Goal: Information Seeking & Learning: Check status

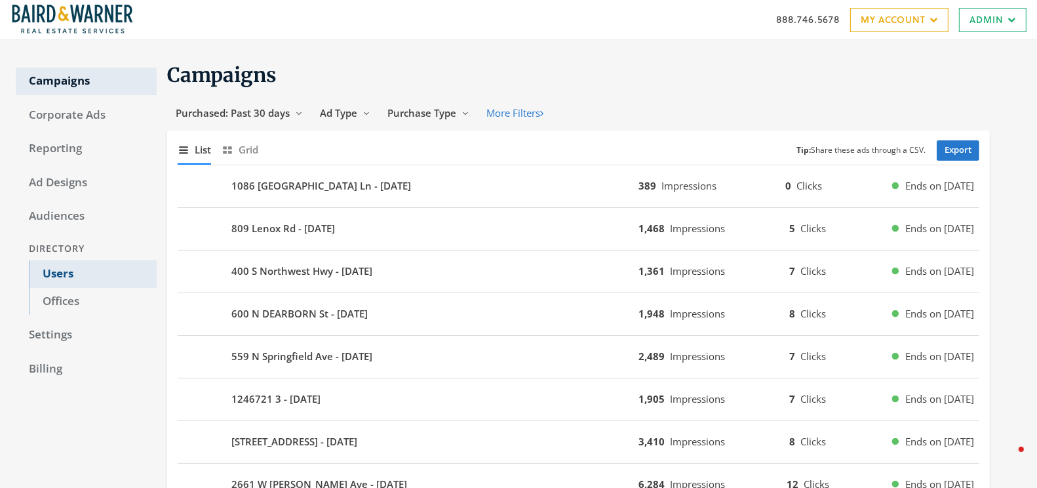
click at [53, 274] on link "Users" at bounding box center [93, 274] width 128 height 28
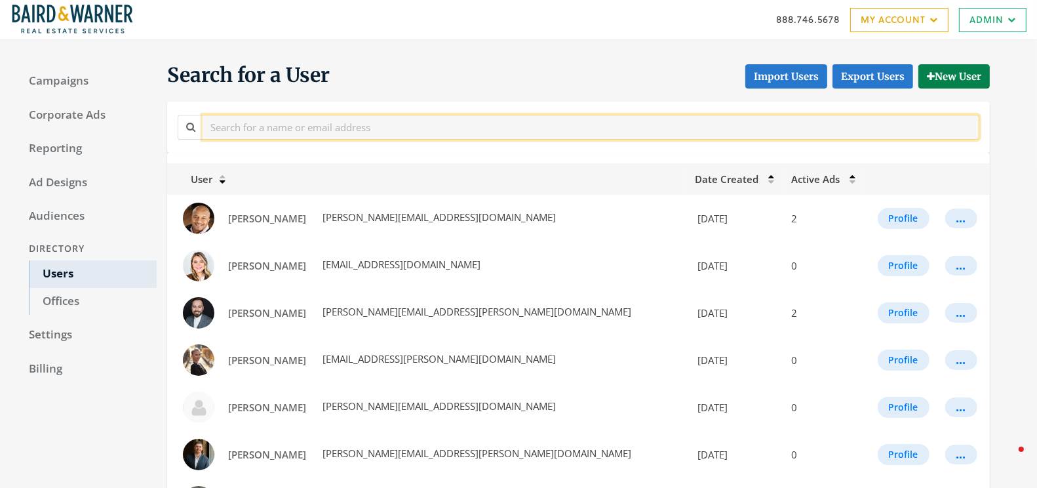
click at [281, 127] on input "text" at bounding box center [591, 127] width 777 height 24
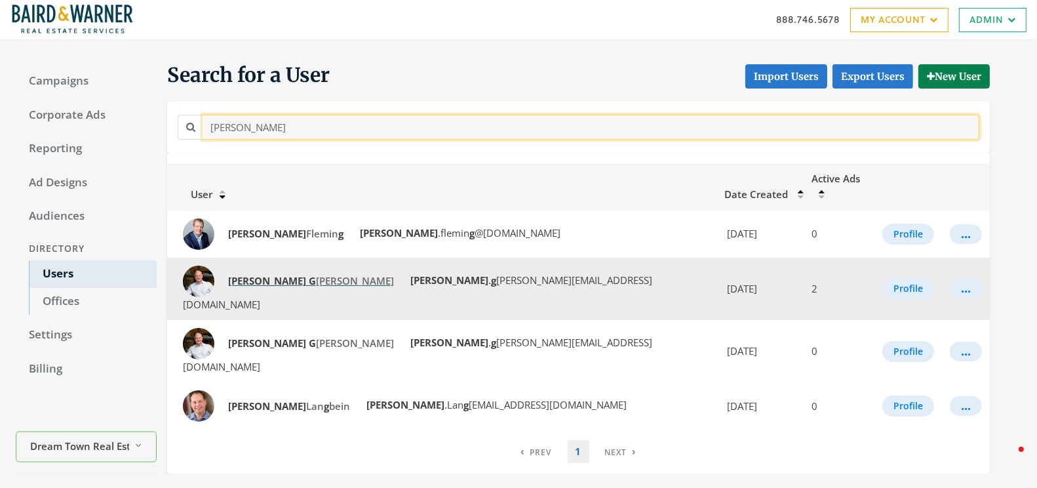
type input "[PERSON_NAME]"
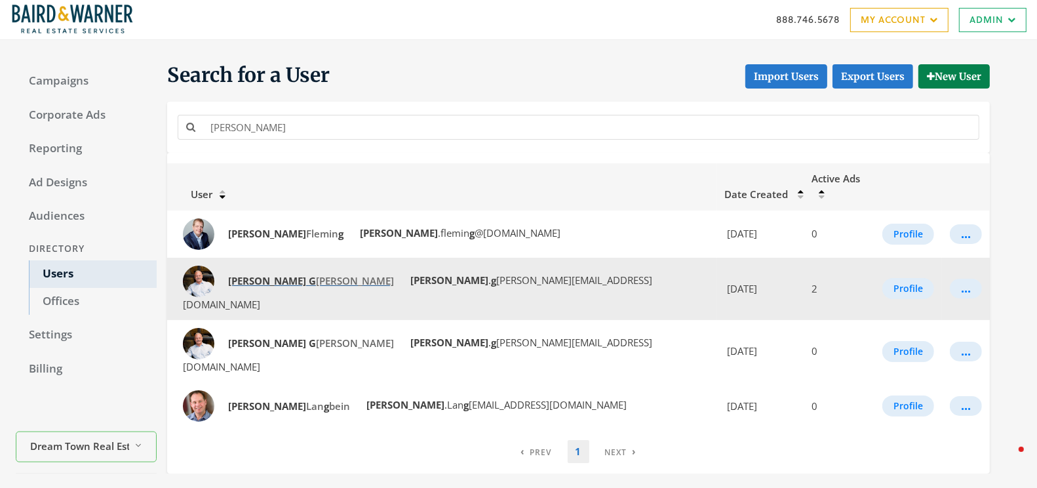
click at [248, 274] on strong "[PERSON_NAME]" at bounding box center [267, 280] width 78 height 13
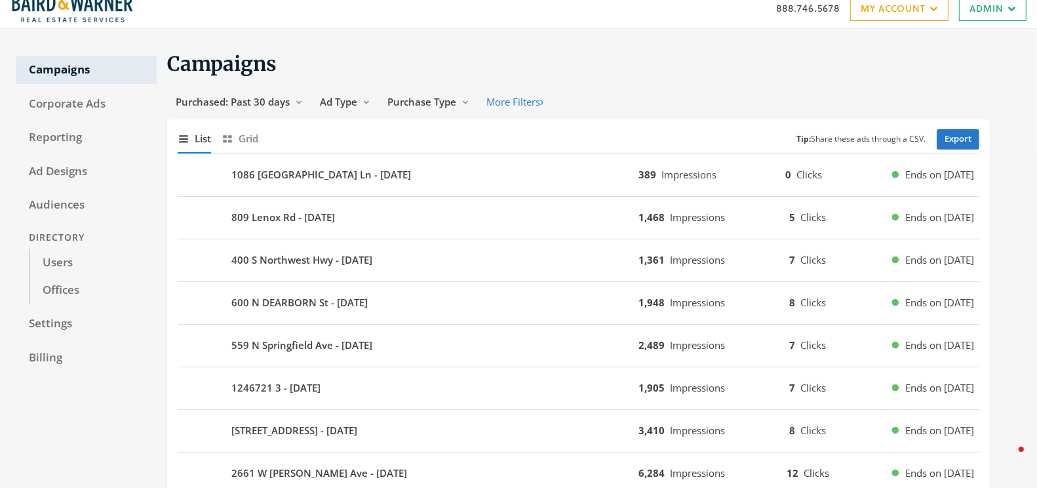
scroll to position [10, 0]
click at [56, 132] on link "Reporting" at bounding box center [86, 139] width 141 height 28
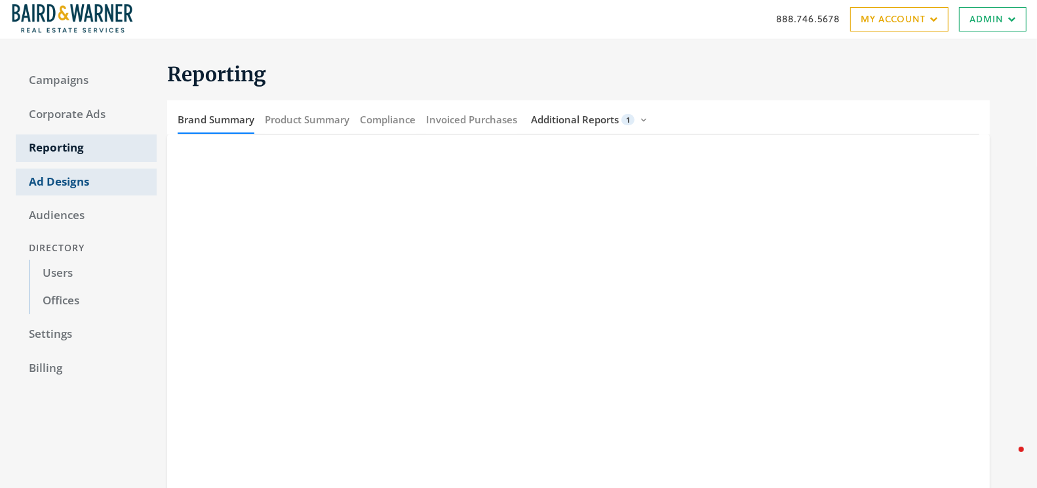
scroll to position [10, 0]
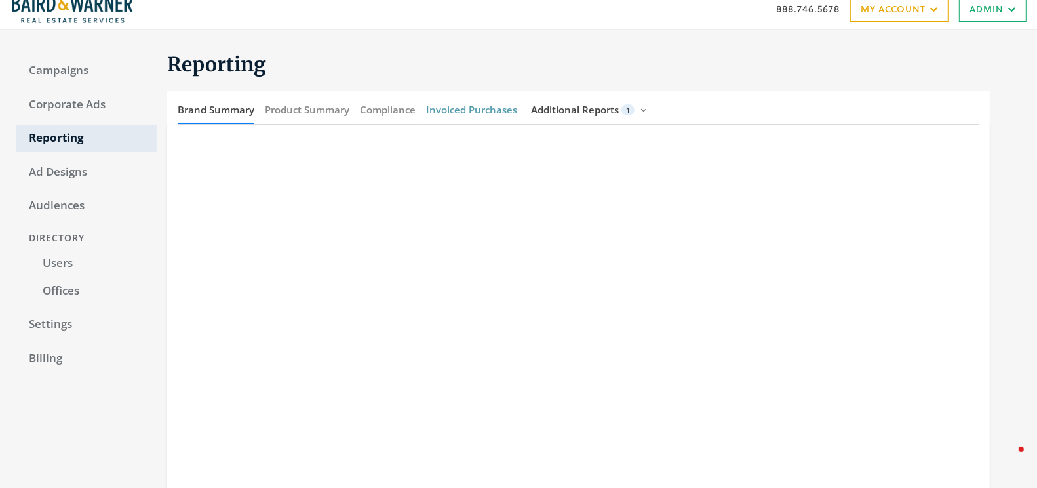
click at [457, 109] on button "Invoiced Purchases" at bounding box center [471, 110] width 91 height 28
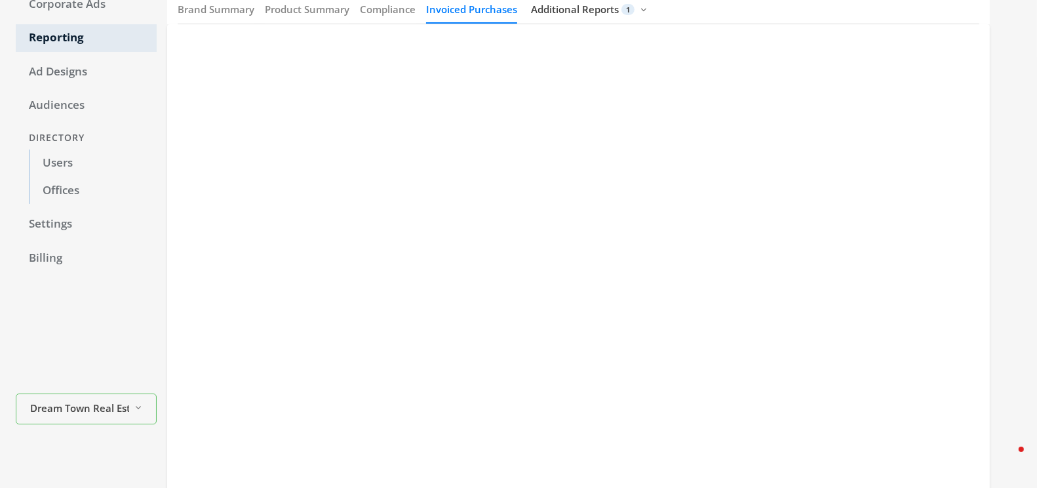
scroll to position [110, 0]
click at [68, 165] on link "Users" at bounding box center [93, 164] width 128 height 28
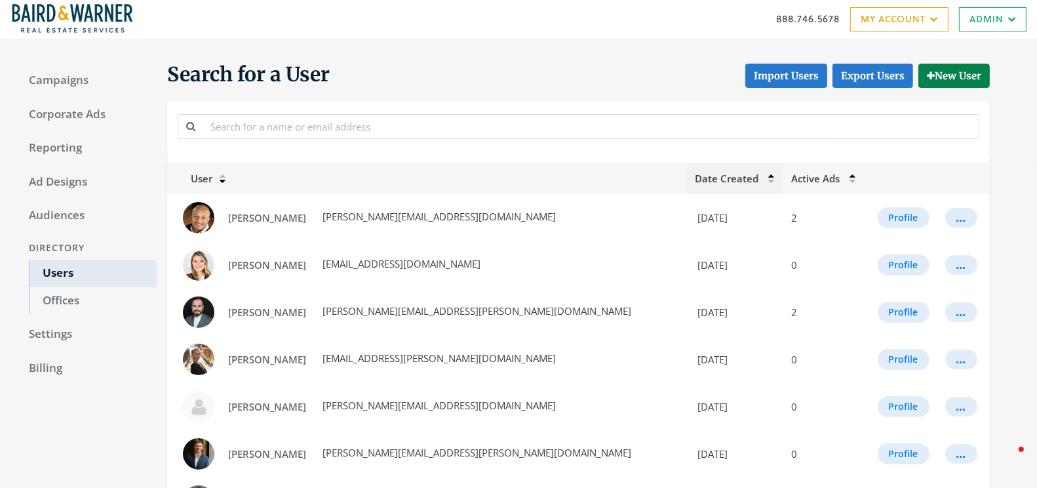
scroll to position [110, 0]
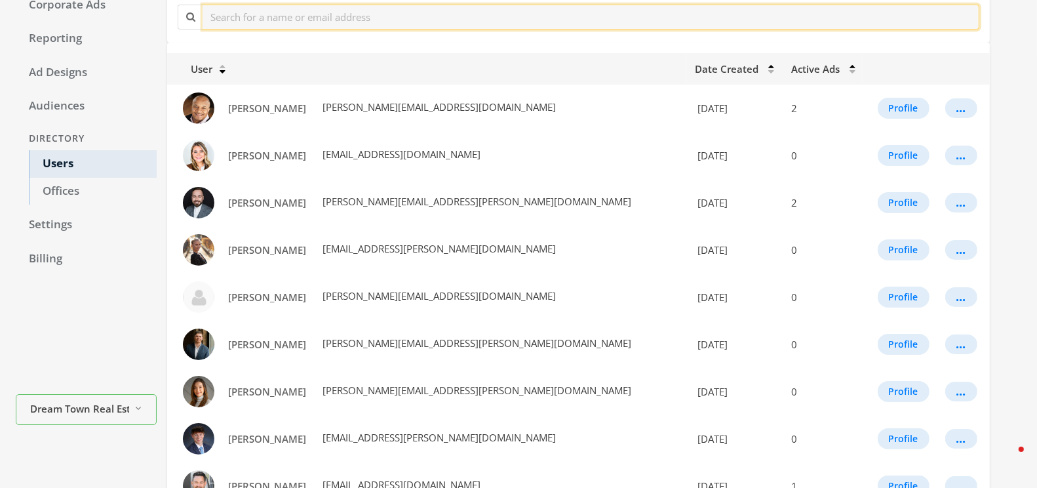
click at [318, 14] on input "text" at bounding box center [591, 17] width 777 height 24
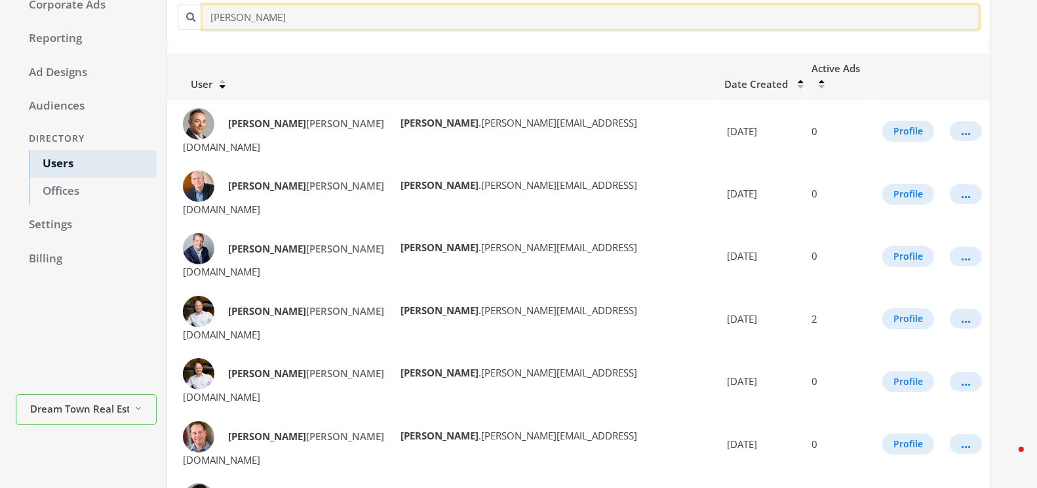
scroll to position [1, 0]
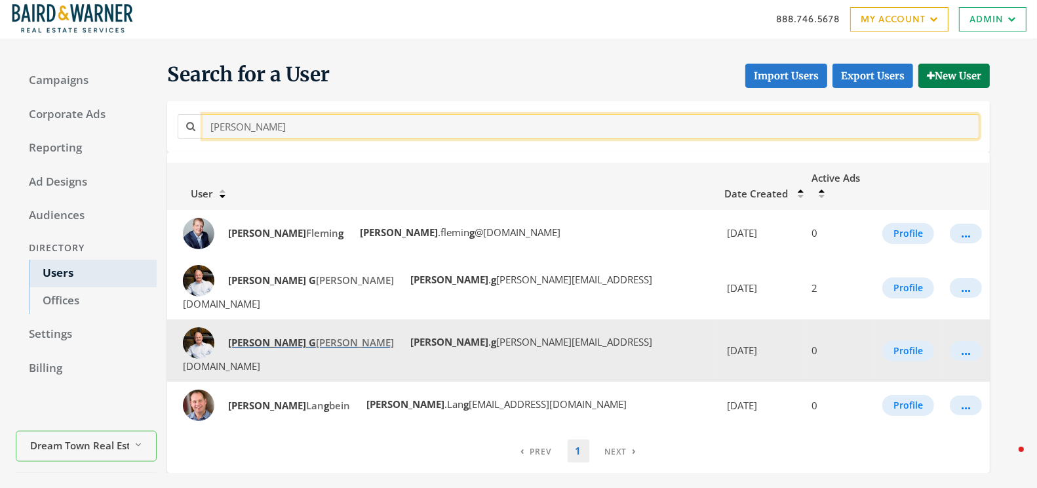
type input "[PERSON_NAME]"
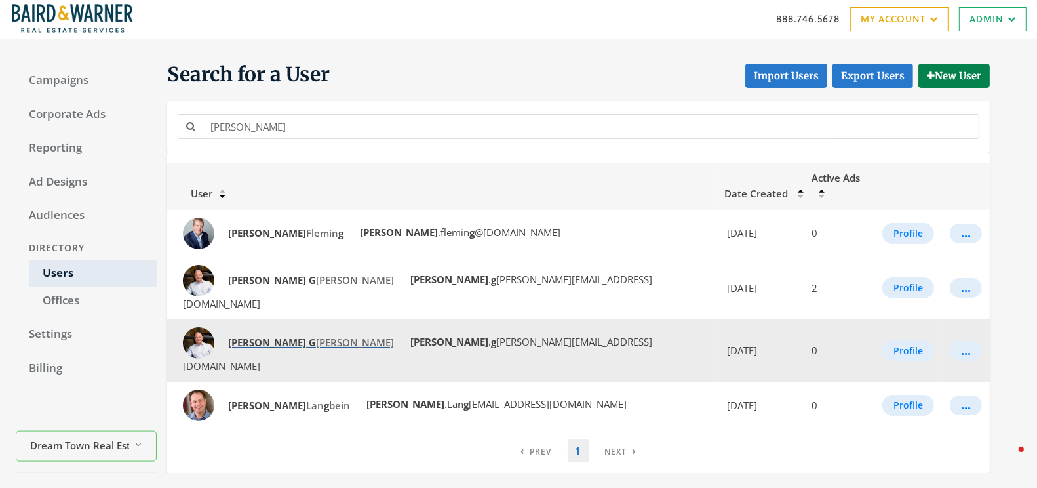
click at [247, 336] on strong "[PERSON_NAME]" at bounding box center [267, 342] width 78 height 13
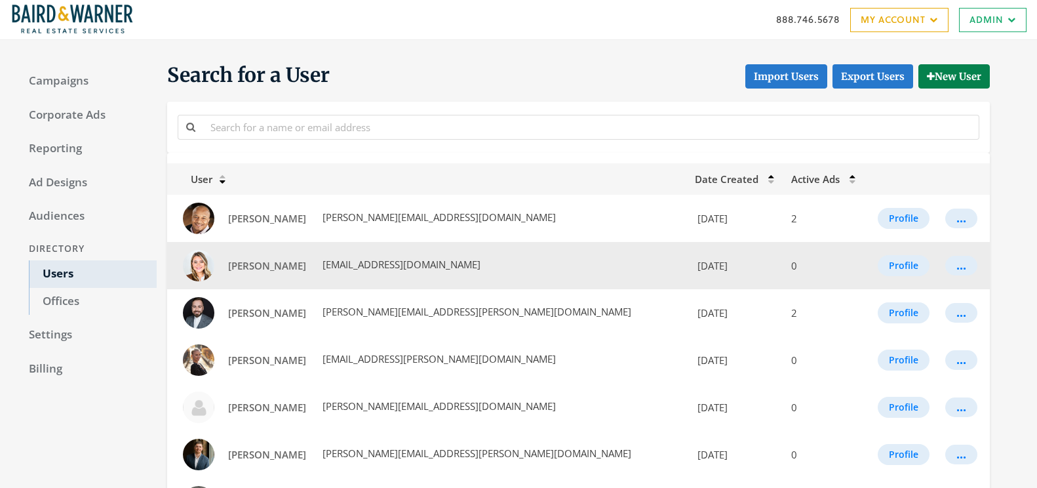
scroll to position [1, 0]
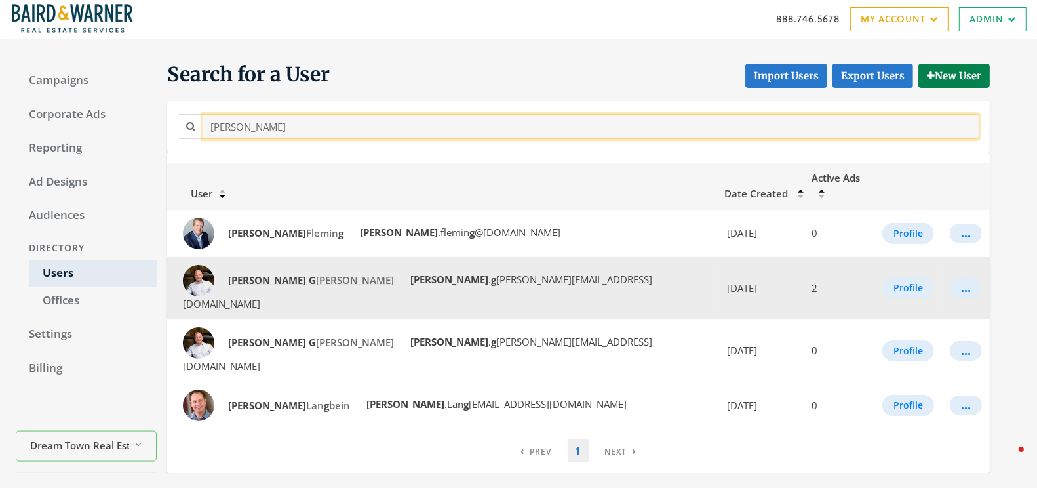
type input "[PERSON_NAME]"
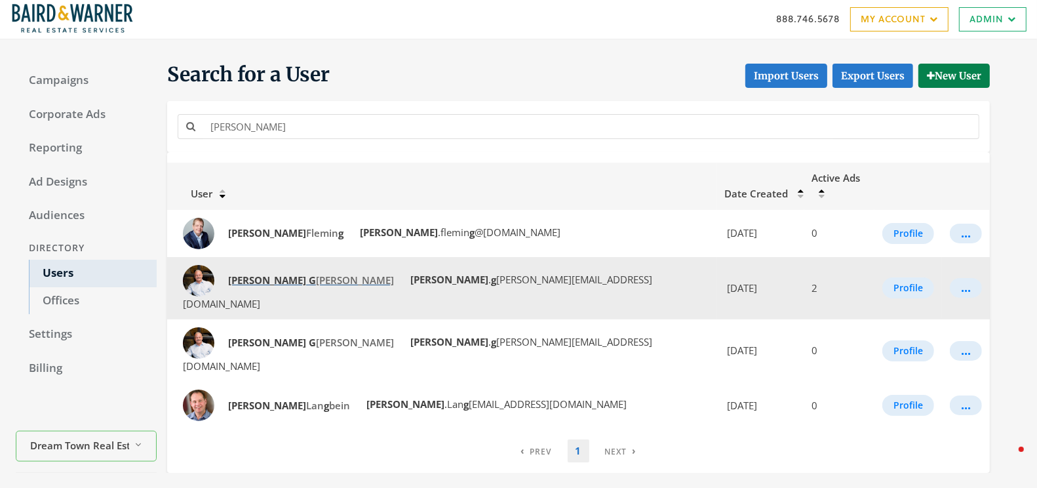
click at [251, 273] on span "[PERSON_NAME]" at bounding box center [311, 279] width 166 height 13
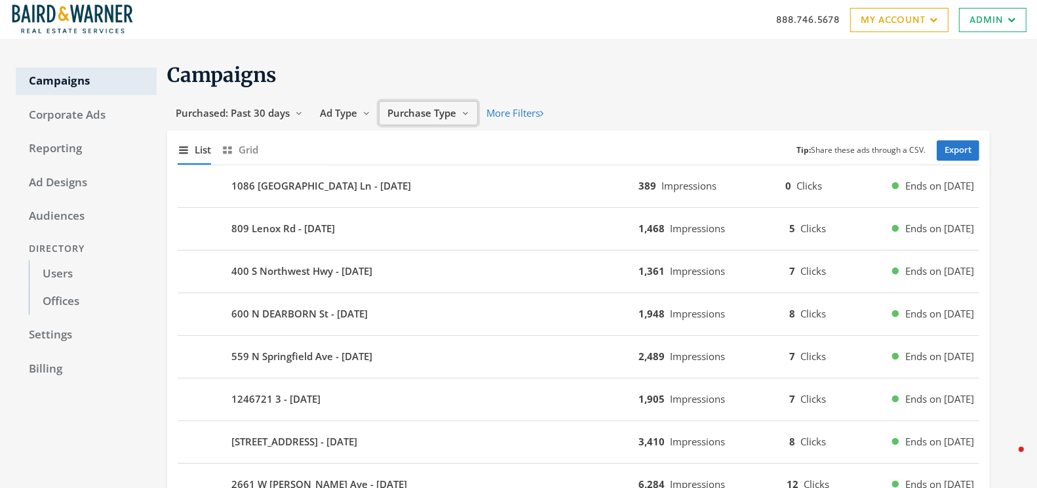
click at [445, 113] on span "Purchase Type" at bounding box center [421, 112] width 69 height 13
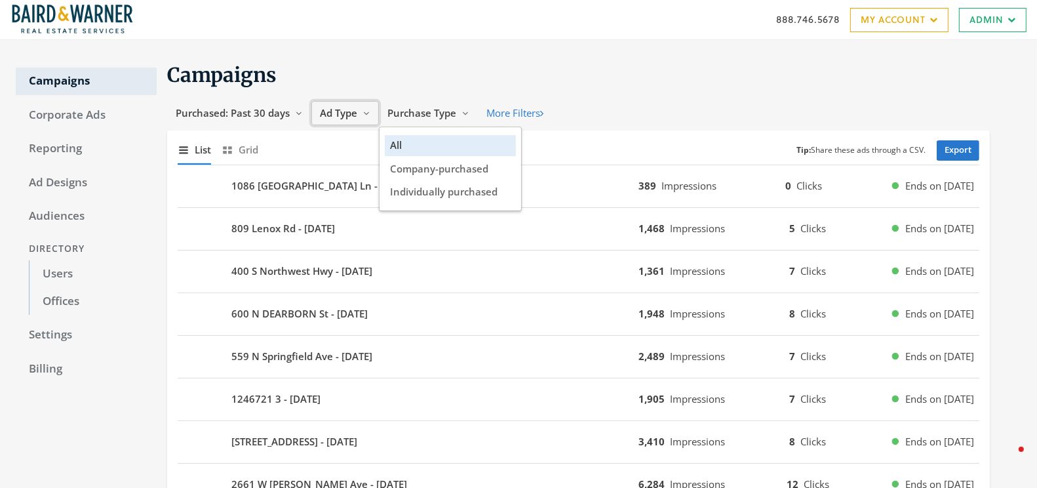
click at [359, 105] on button "Ad Type Reveal list of Ad Type" at bounding box center [345, 113] width 68 height 24
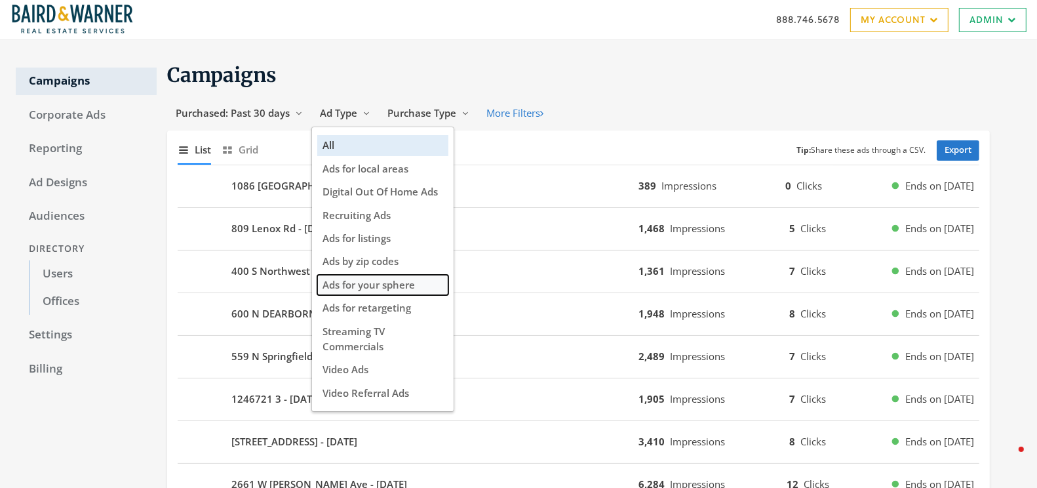
click at [351, 285] on span "Ads for your sphere" at bounding box center [369, 284] width 92 height 13
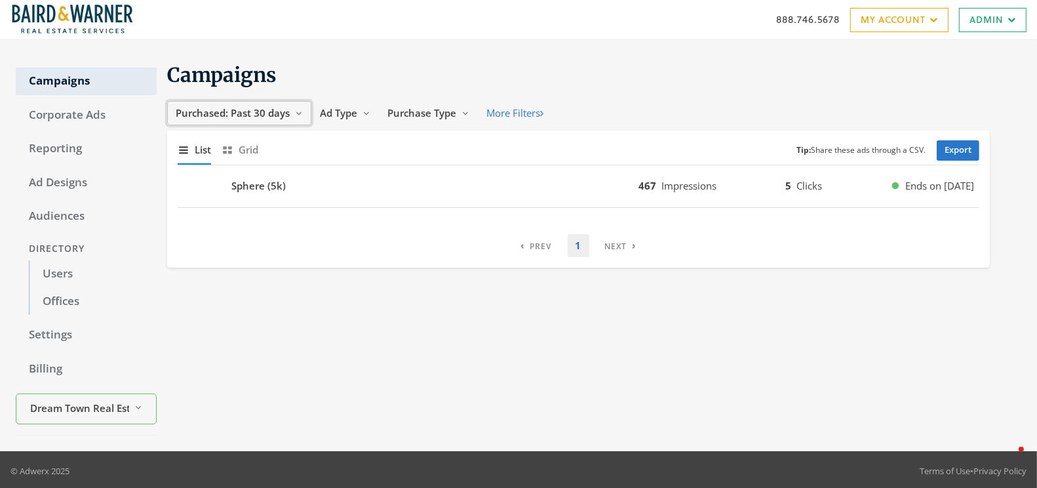
click at [266, 119] on span "Purchased: Past 30 days" at bounding box center [233, 112] width 114 height 13
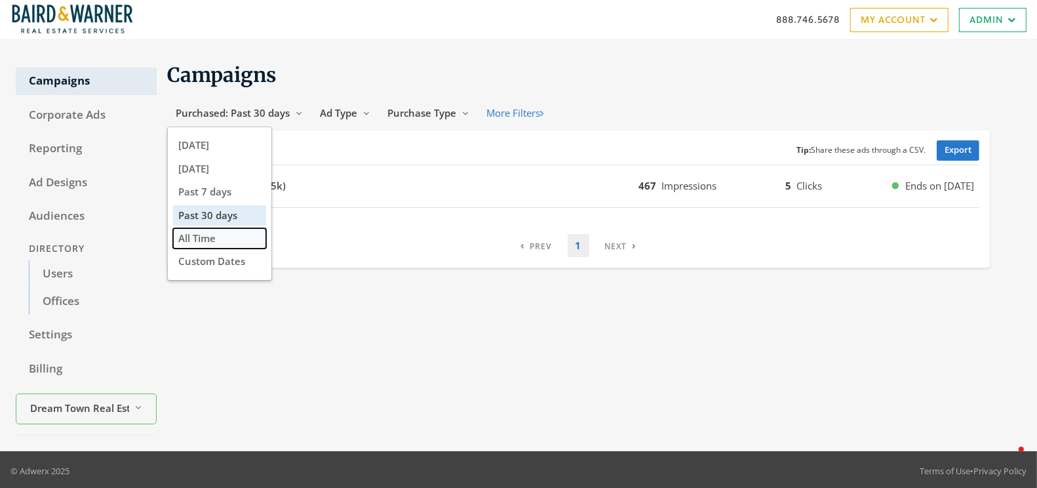
click at [216, 233] on button "All Time" at bounding box center [219, 238] width 93 height 20
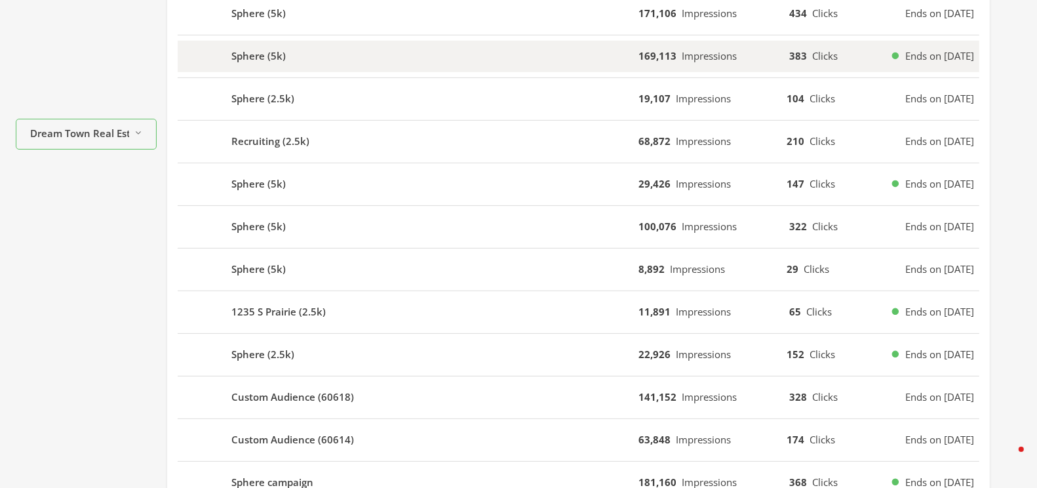
scroll to position [385, 0]
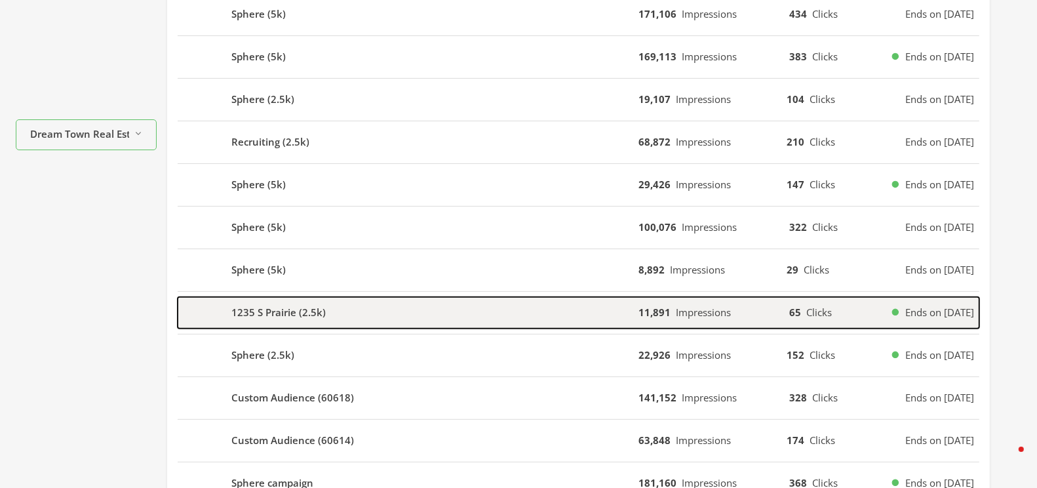
click at [415, 309] on div "1235 S Prairie (2.5k)" at bounding box center [408, 312] width 461 height 31
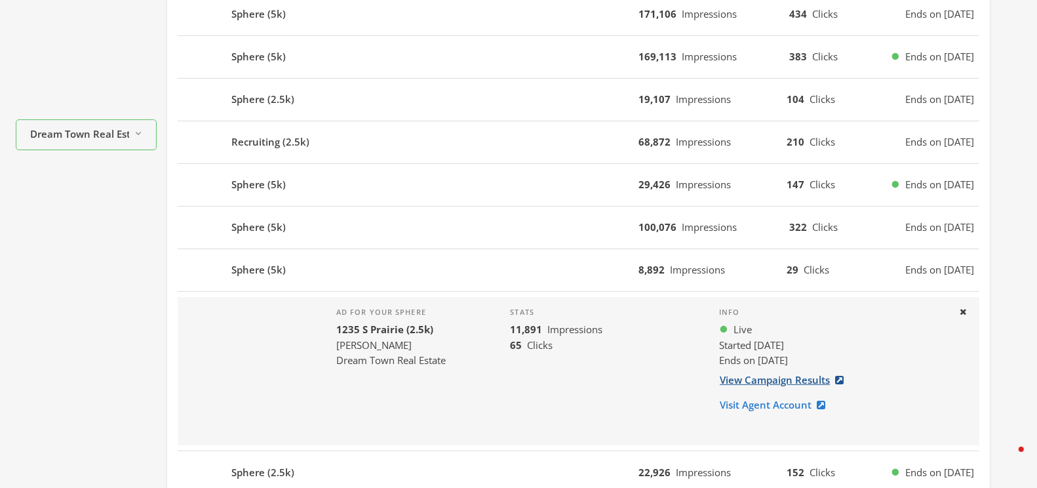
click at [789, 374] on link "View Campaign Results" at bounding box center [785, 380] width 133 height 24
click at [966, 307] on icon at bounding box center [963, 311] width 7 height 9
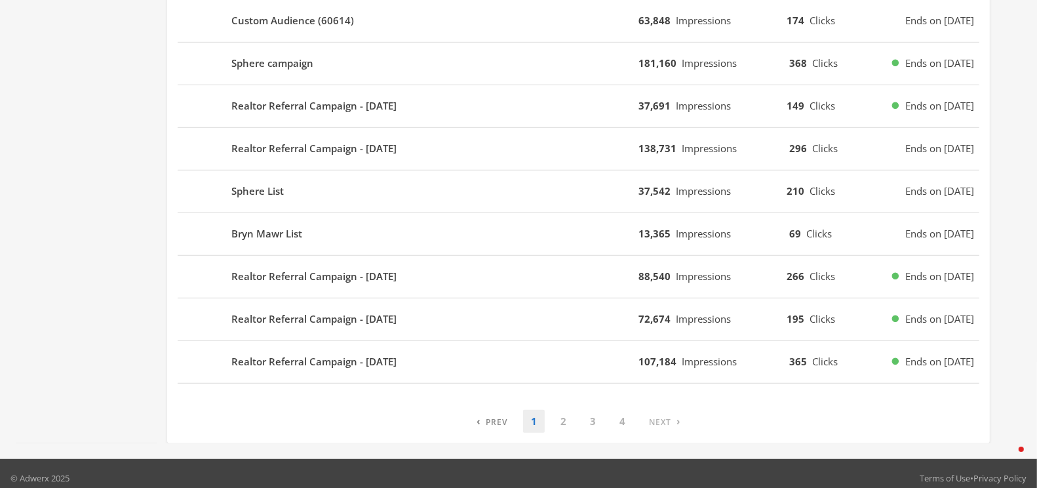
scroll to position [805, 0]
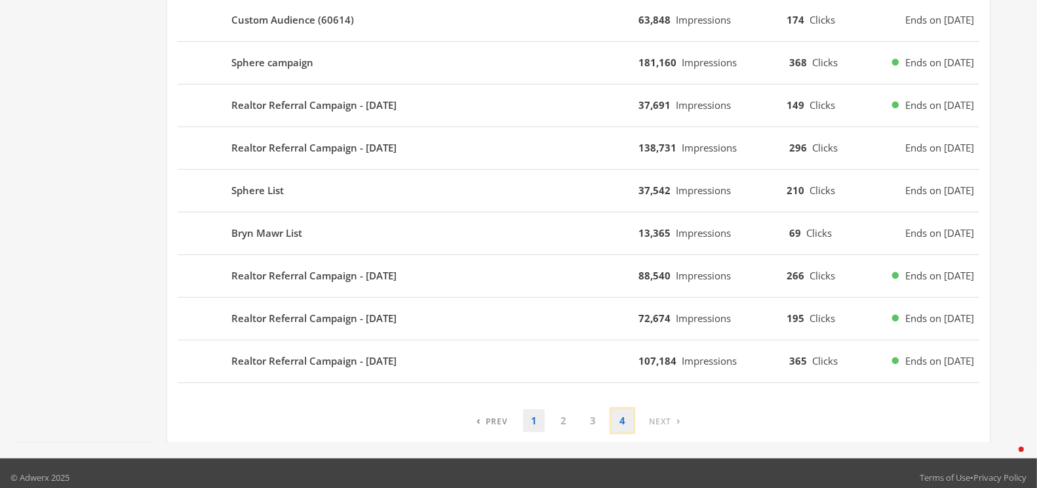
click at [625, 410] on link "4" at bounding box center [623, 420] width 22 height 23
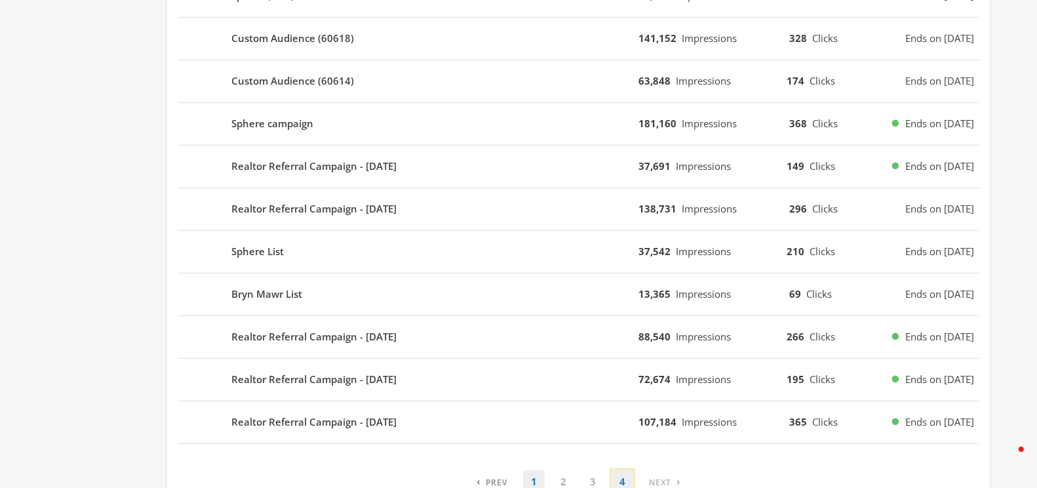
scroll to position [43, 0]
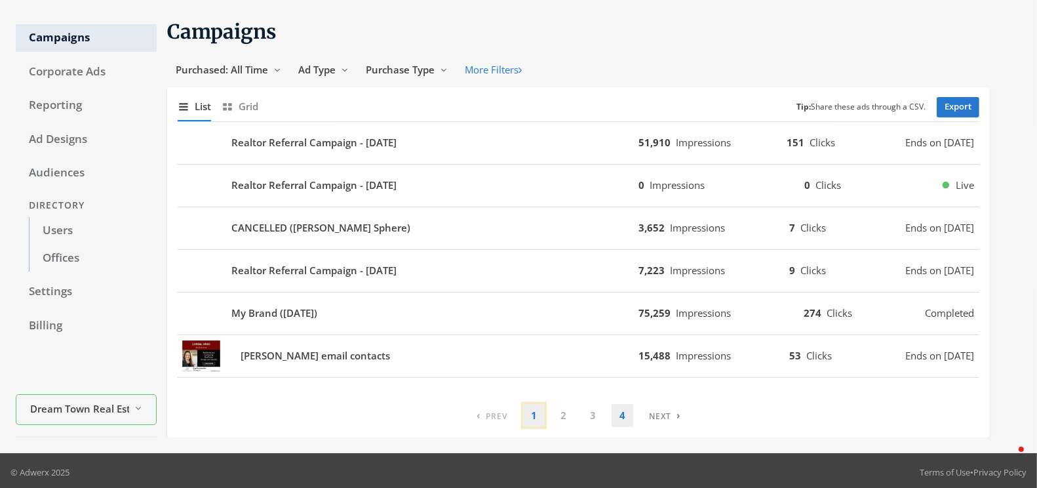
click at [538, 414] on link "1" at bounding box center [534, 415] width 22 height 23
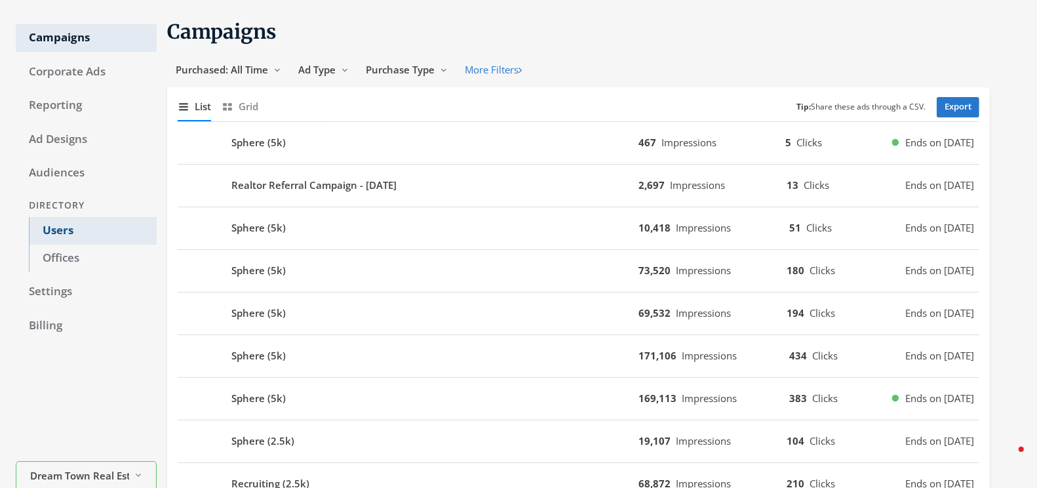
click at [49, 236] on link "Users" at bounding box center [93, 231] width 128 height 28
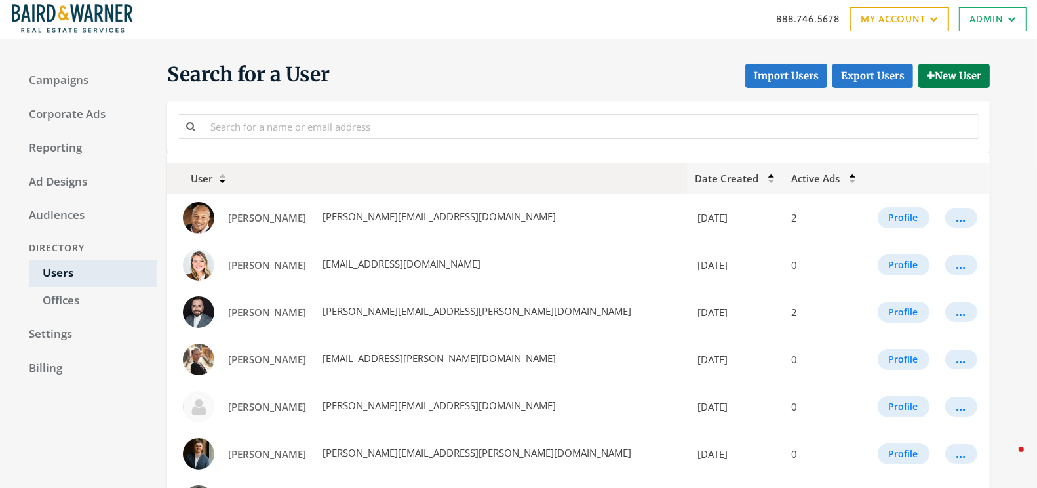
scroll to position [43, 0]
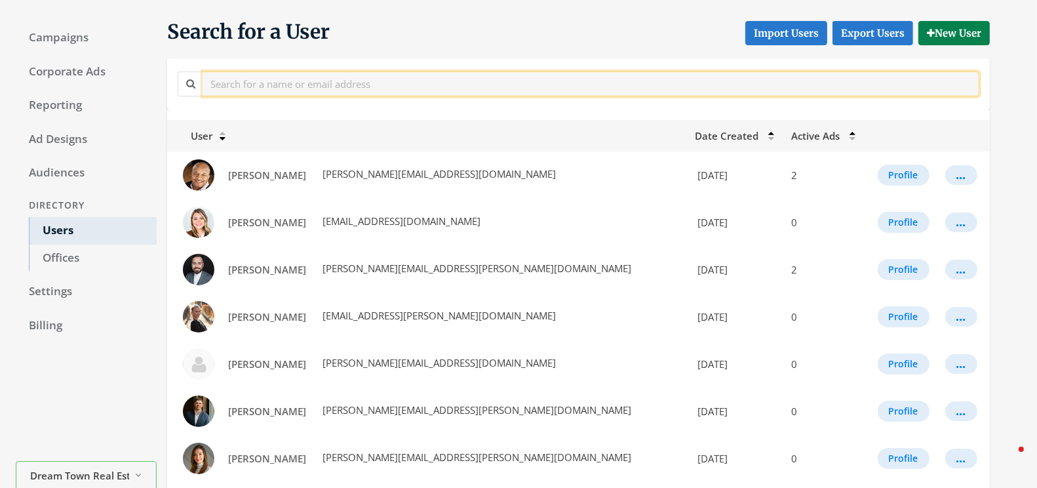
click at [380, 77] on input "text" at bounding box center [591, 83] width 777 height 24
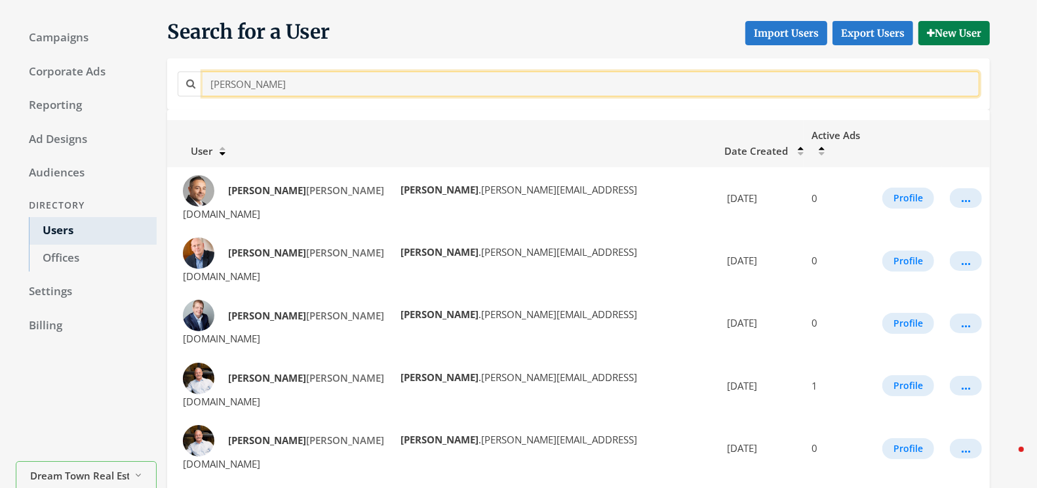
scroll to position [1, 0]
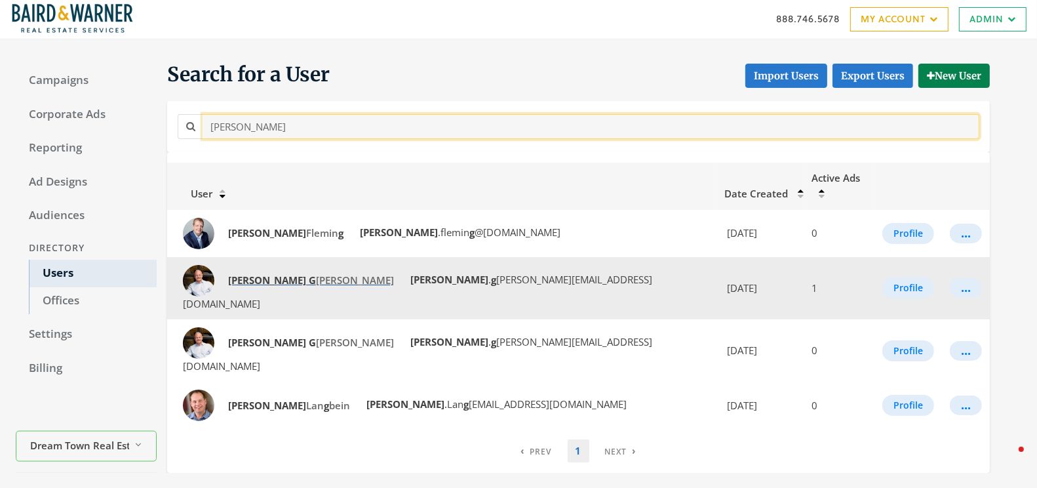
type input "[PERSON_NAME]"
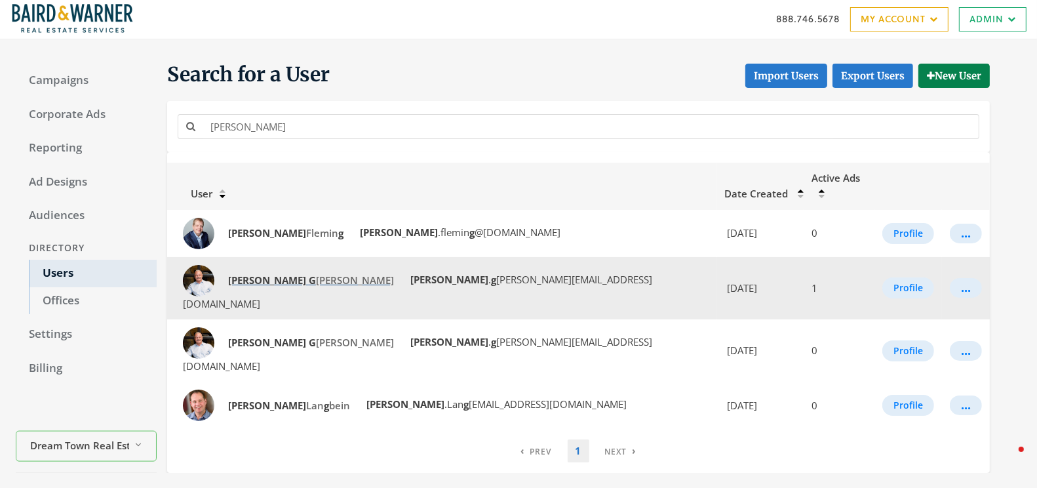
click at [309, 273] on strong "G" at bounding box center [312, 279] width 7 height 13
